Goal: Task Accomplishment & Management: Use online tool/utility

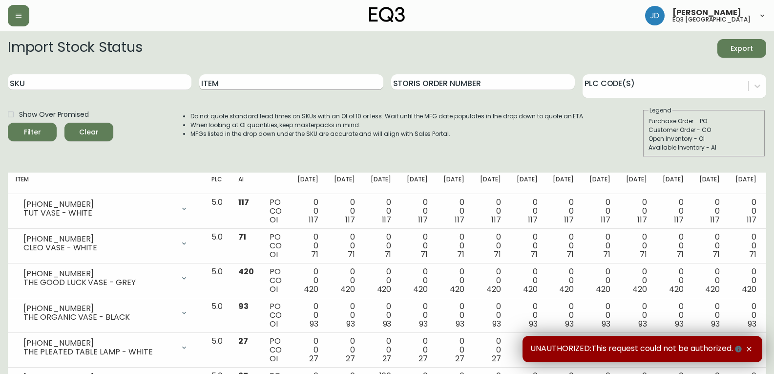
click at [246, 80] on input "Item" at bounding box center [291, 82] width 184 height 16
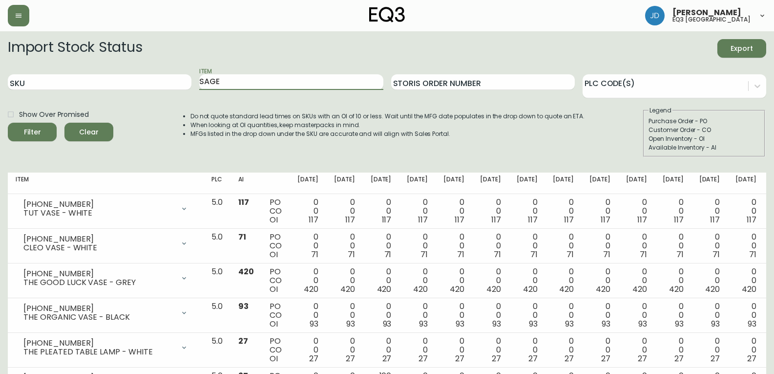
type input "SAGE"
click at [21, 134] on span "Filter" at bounding box center [32, 132] width 33 height 12
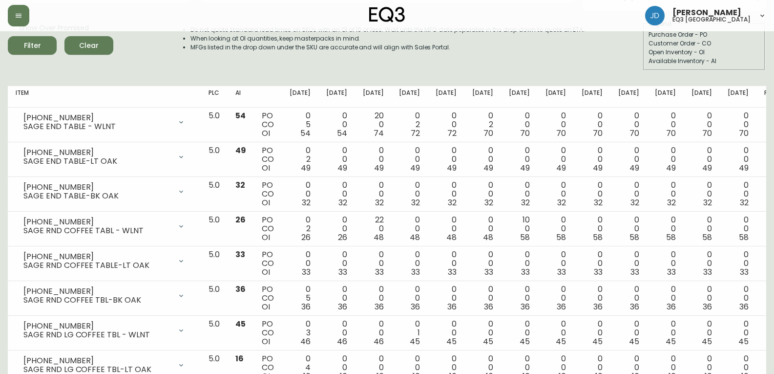
scroll to position [244, 0]
